Goal: Task Accomplishment & Management: Manage account settings

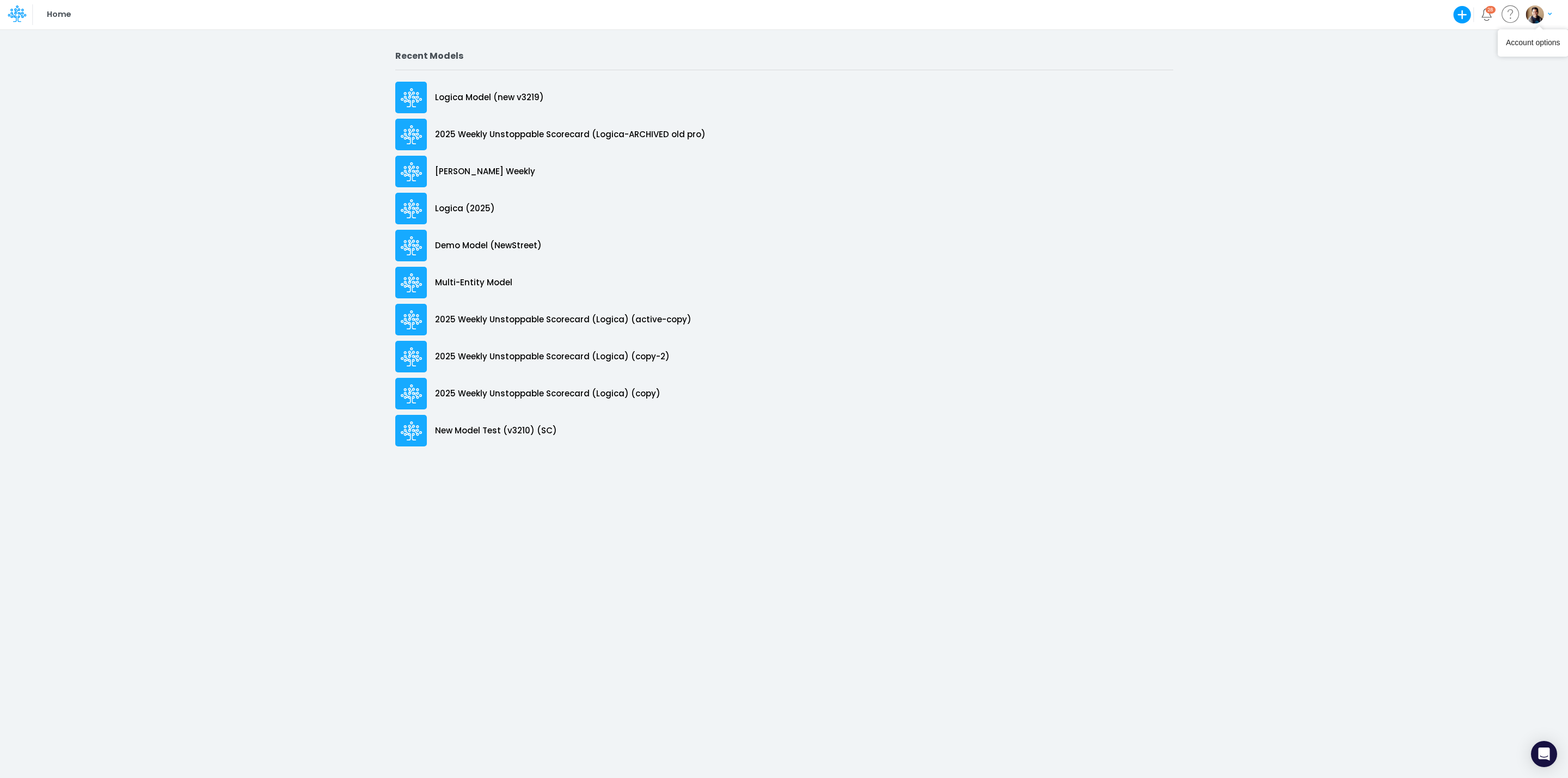
drag, startPoint x: 1544, startPoint y: 17, endPoint x: 1539, endPoint y: 20, distance: 5.8
click at [1539, 20] on button "button" at bounding box center [1539, 15] width 27 height 19
click at [1474, 58] on button "Log out" at bounding box center [1495, 64] width 117 height 17
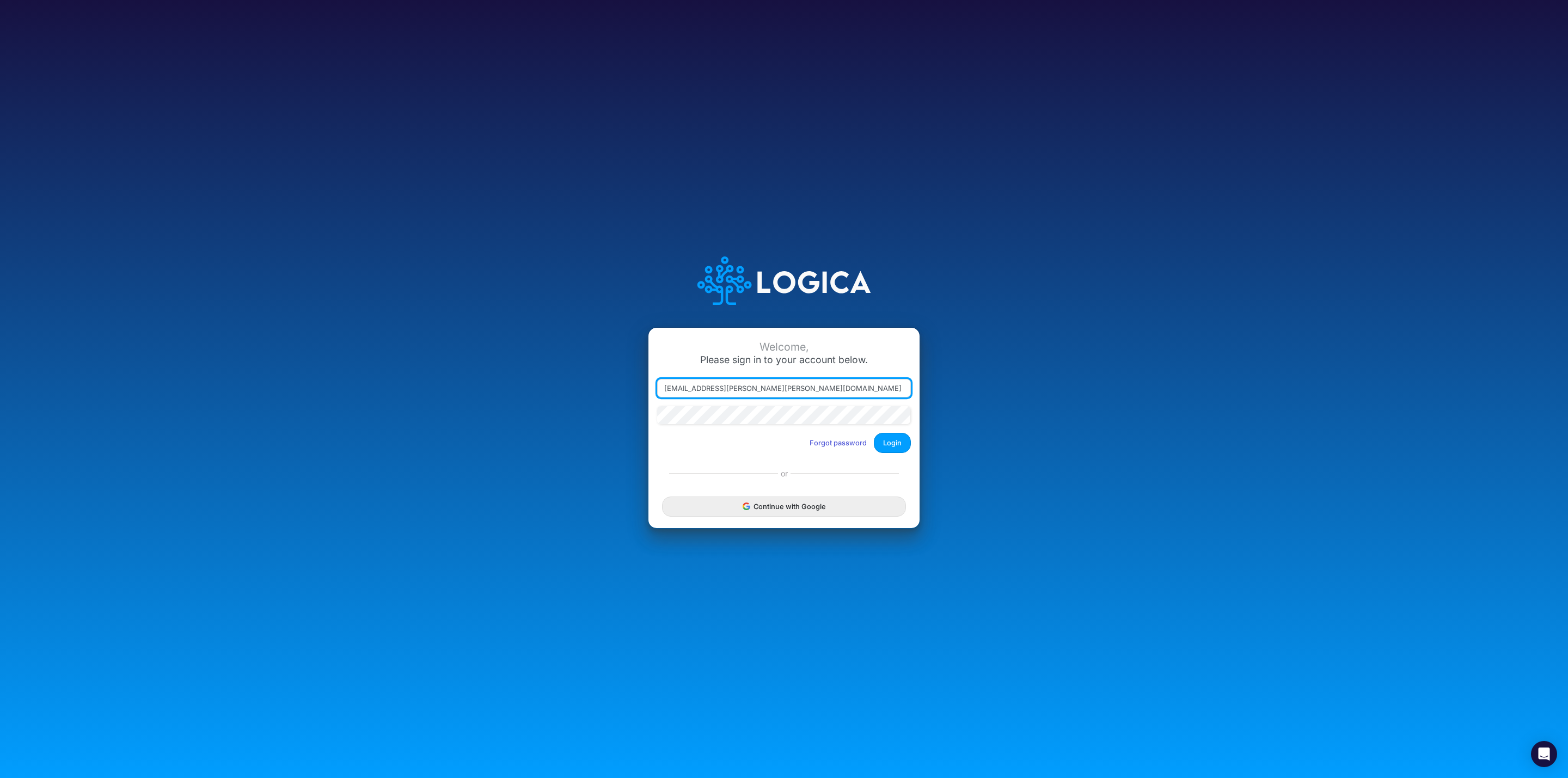
click at [728, 387] on input "leandro.castro+dm@logica.cloud" at bounding box center [784, 388] width 253 height 19
drag, startPoint x: 728, startPoint y: 387, endPoint x: 758, endPoint y: 386, distance: 30.0
click at [729, 387] on input "leandro.castro+dm@logica.cloud" at bounding box center [784, 388] width 253 height 19
type input "leandro.castro+pipeline@logica.cloud"
click at [888, 440] on button "Login" at bounding box center [892, 442] width 37 height 20
